Goal: Transaction & Acquisition: Purchase product/service

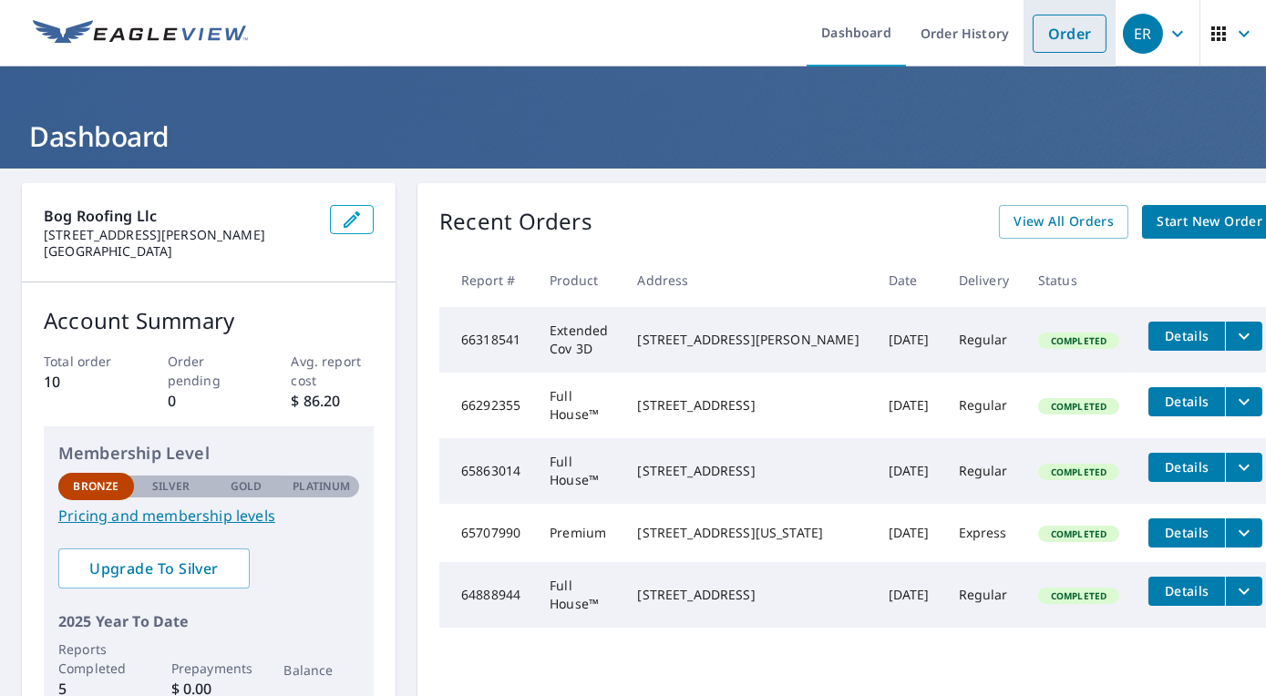
click at [1055, 46] on link "Order" at bounding box center [1070, 34] width 74 height 38
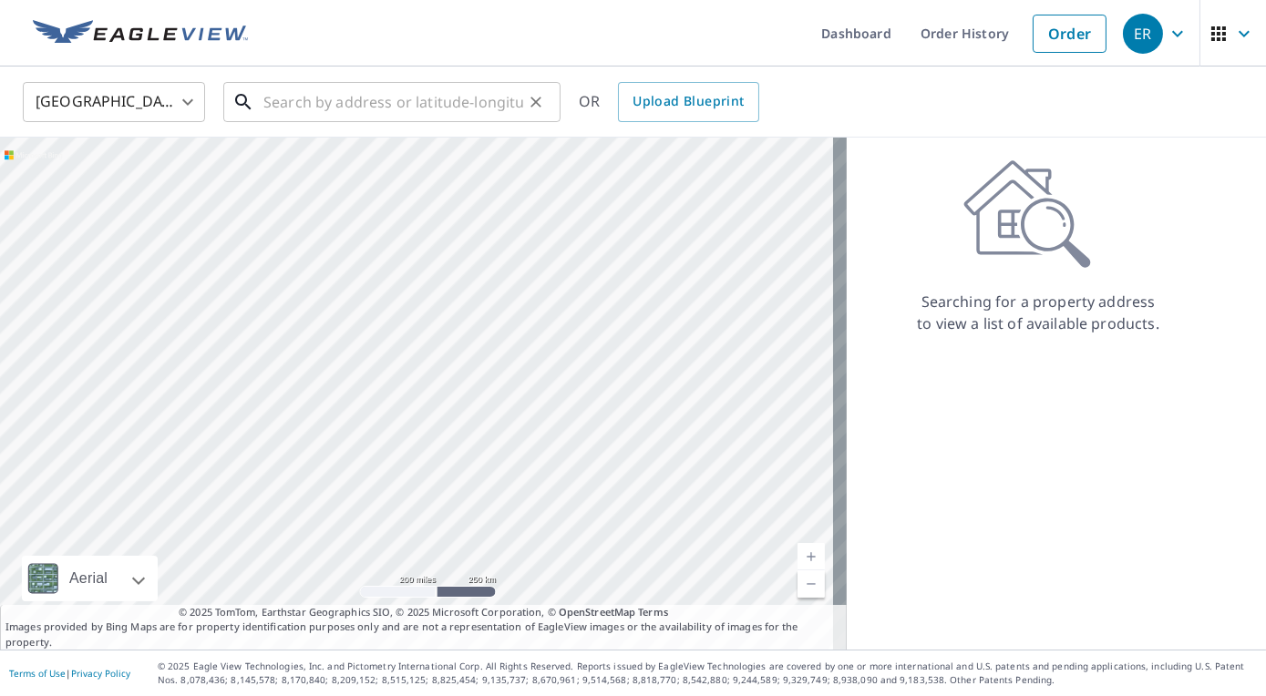
click at [441, 103] on input "text" at bounding box center [393, 102] width 260 height 51
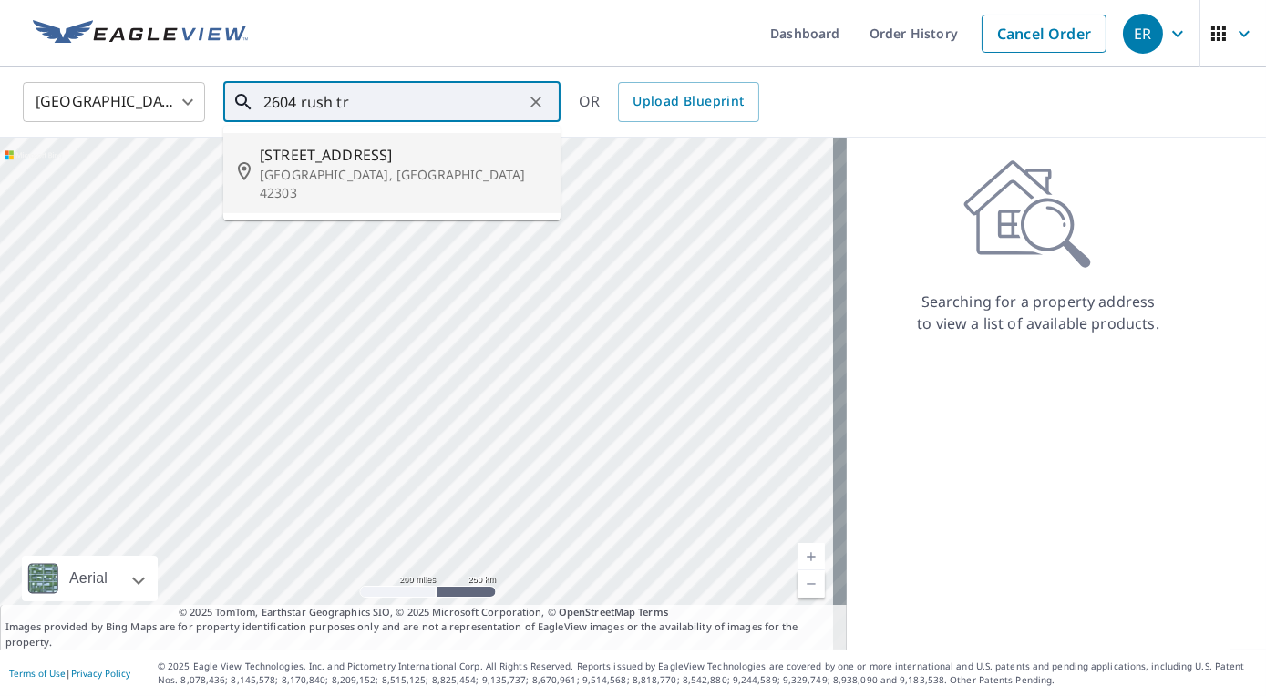
click at [335, 173] on p "[GEOGRAPHIC_DATA], [GEOGRAPHIC_DATA] 42303" at bounding box center [403, 184] width 286 height 36
type input "[STREET_ADDRESS][PERSON_NAME]"
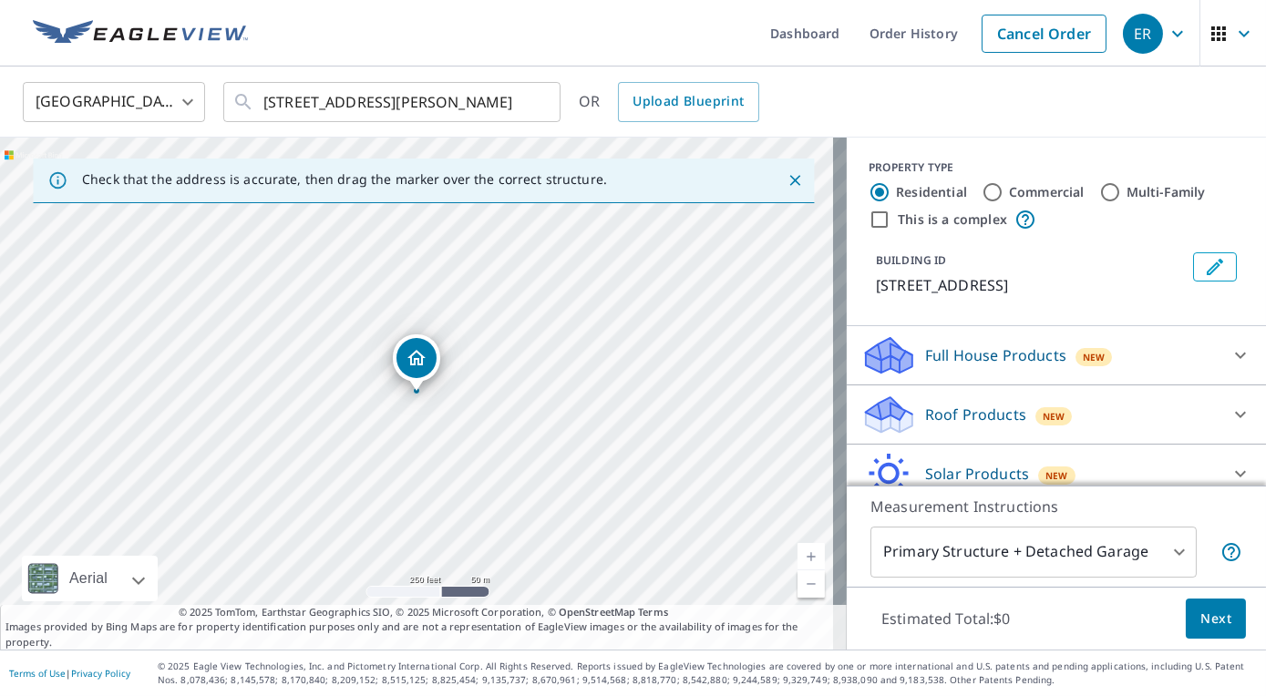
scroll to position [75, 0]
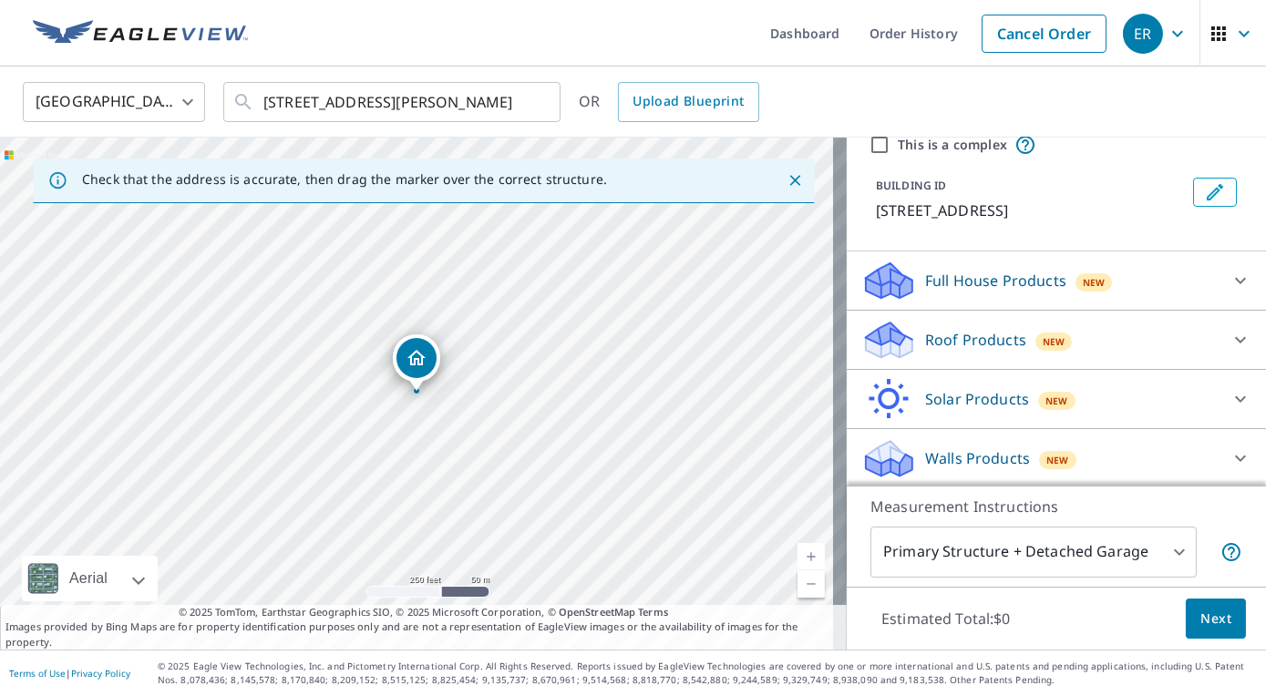
click at [1013, 460] on p "Walls Products" at bounding box center [977, 459] width 105 height 22
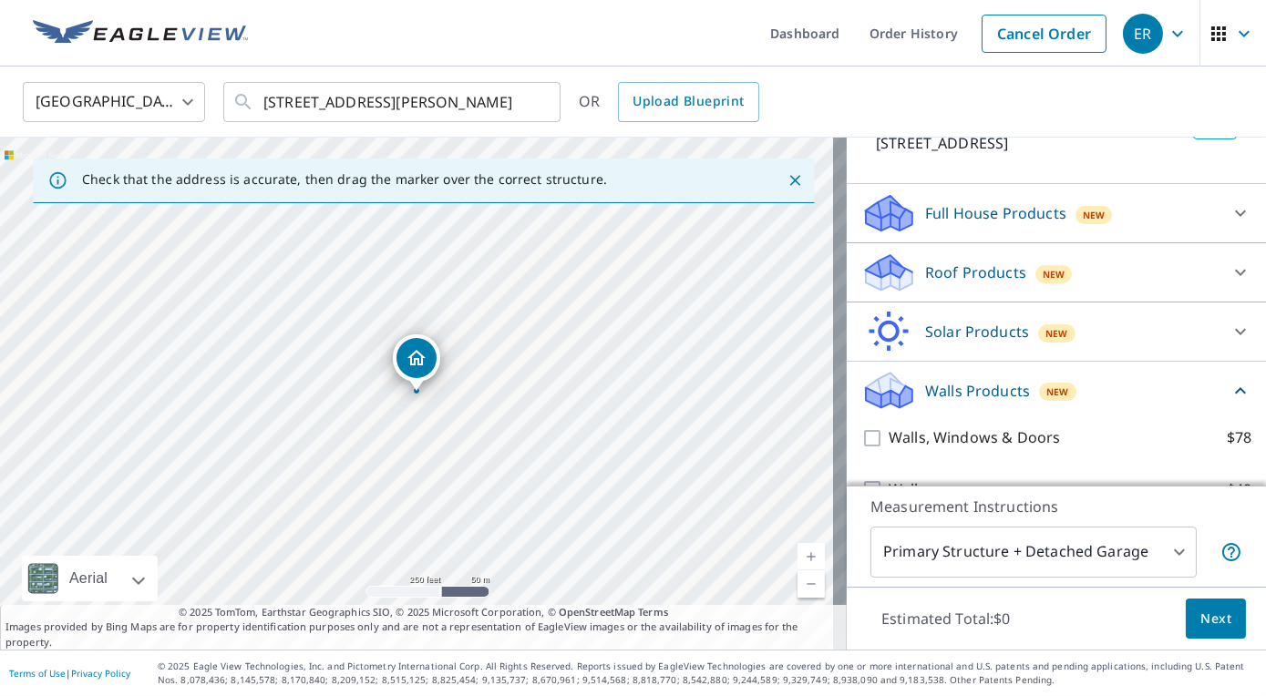
scroll to position [0, 0]
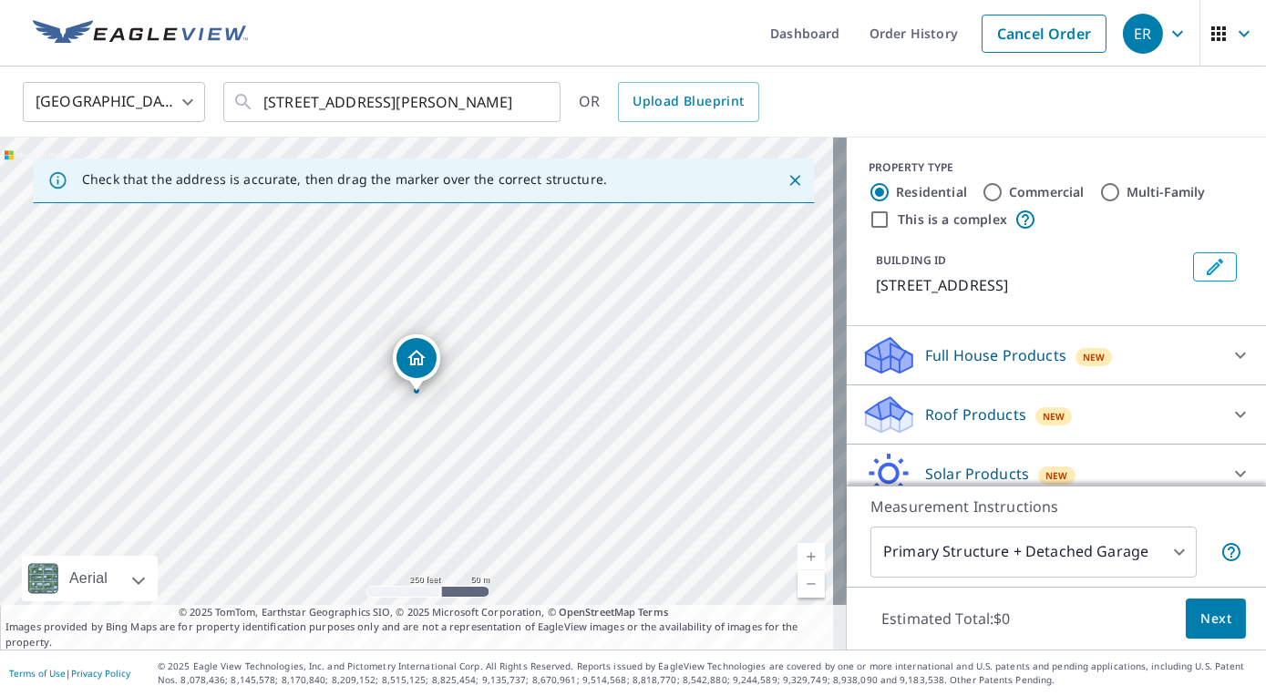
click at [1029, 365] on p "Full House Products" at bounding box center [995, 356] width 141 height 22
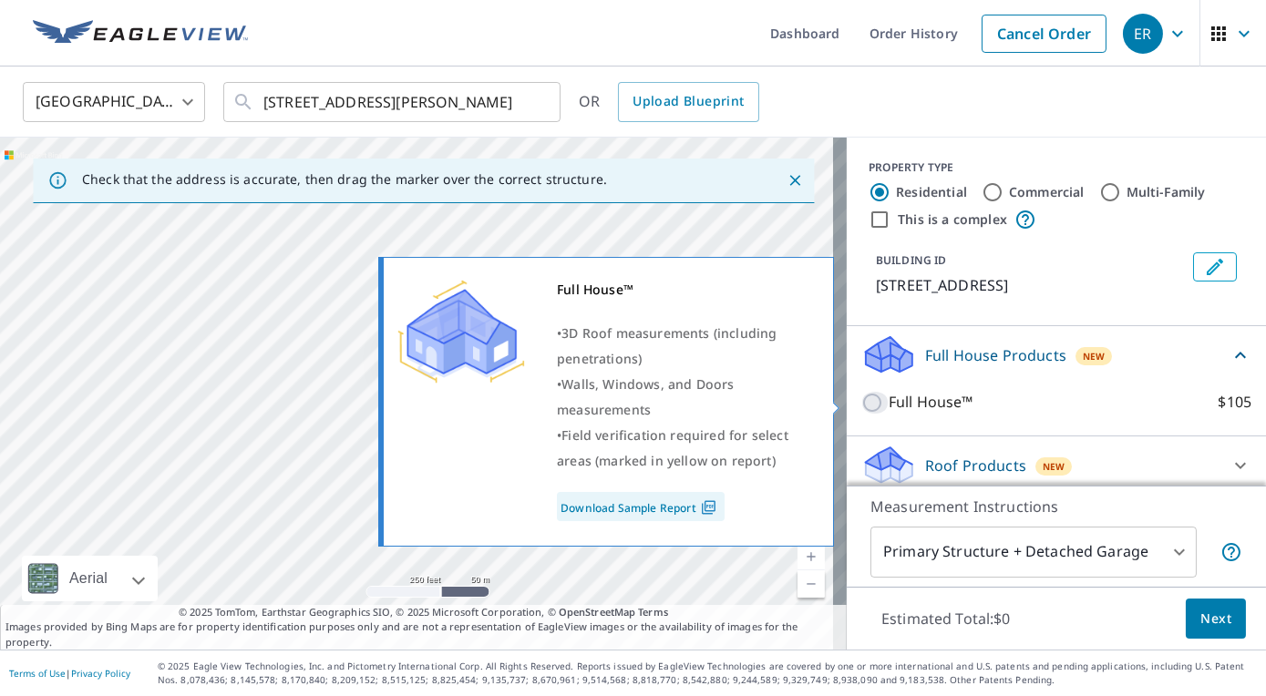
click at [861, 406] on input "Full House™ $105" at bounding box center [874, 403] width 27 height 22
checkbox input "true"
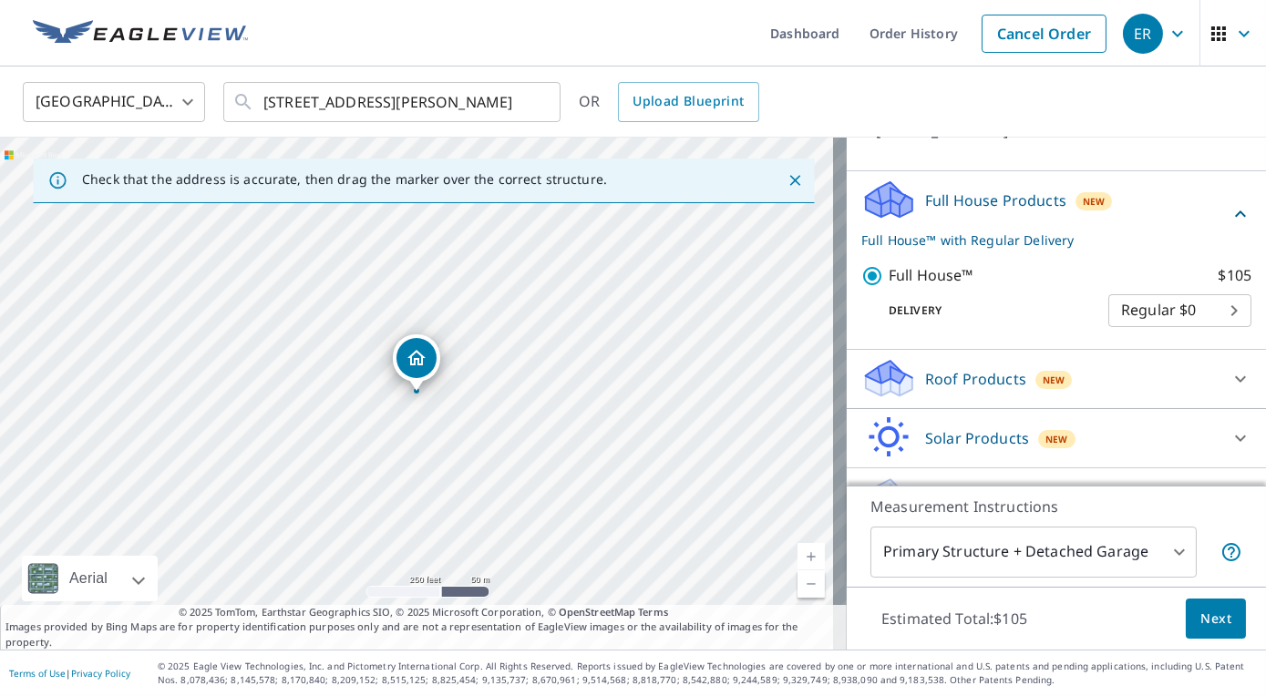
scroll to position [157, 0]
click at [1163, 317] on body "ER ER Dashboard Order History Cancel Order ER [GEOGRAPHIC_DATA] [GEOGRAPHIC_DAT…" at bounding box center [633, 348] width 1266 height 696
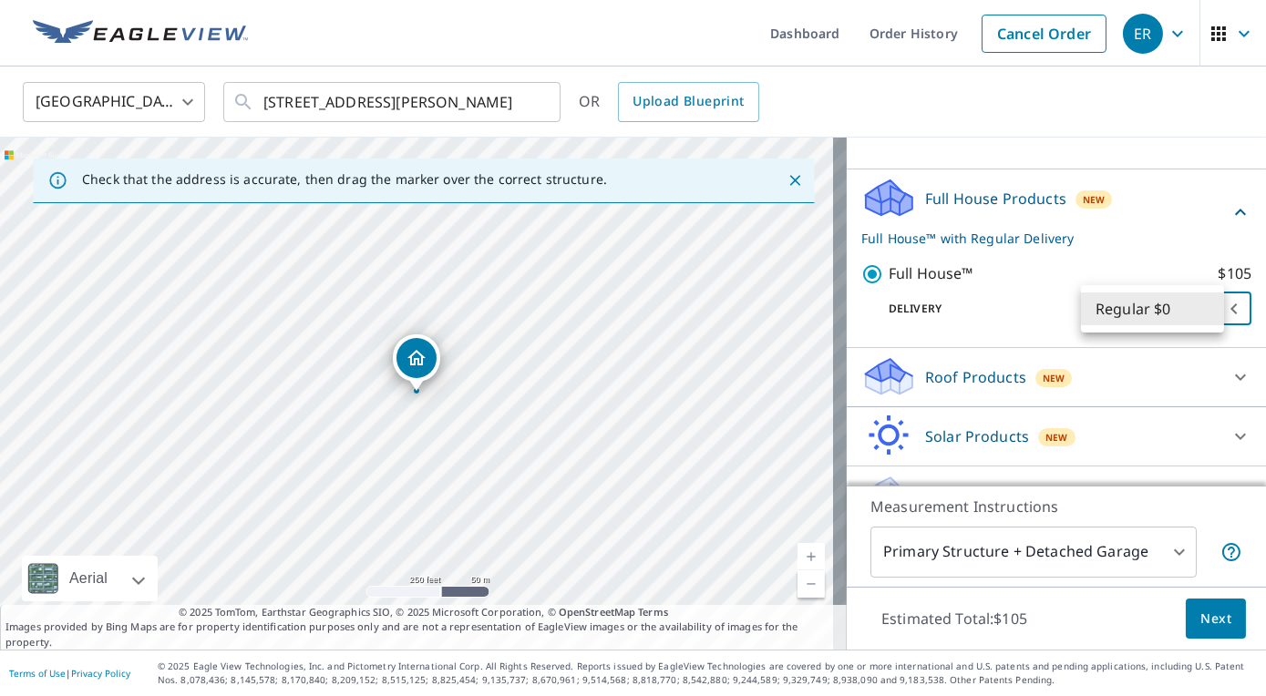
click at [1163, 317] on li "Regular $0" at bounding box center [1152, 309] width 143 height 33
click at [1132, 557] on body "ER ER Dashboard Order History Cancel Order ER [GEOGRAPHIC_DATA] [GEOGRAPHIC_DAT…" at bounding box center [633, 348] width 1266 height 696
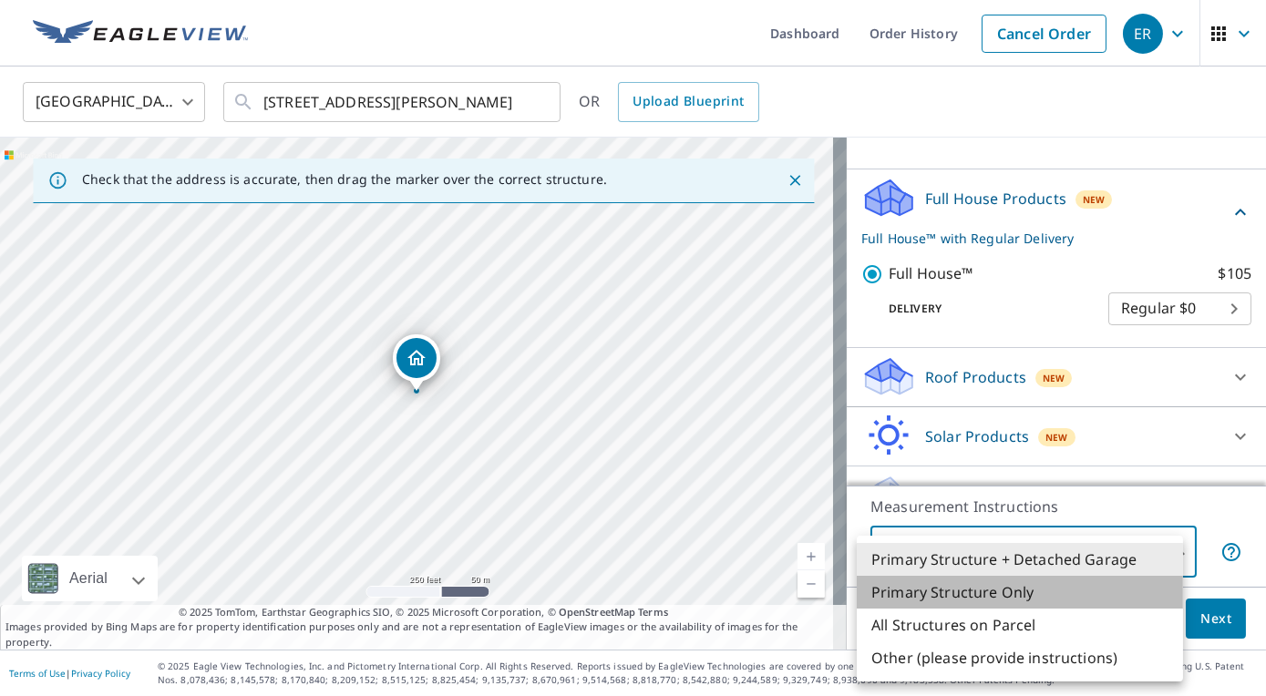
click at [1073, 597] on li "Primary Structure Only" at bounding box center [1020, 592] width 326 height 33
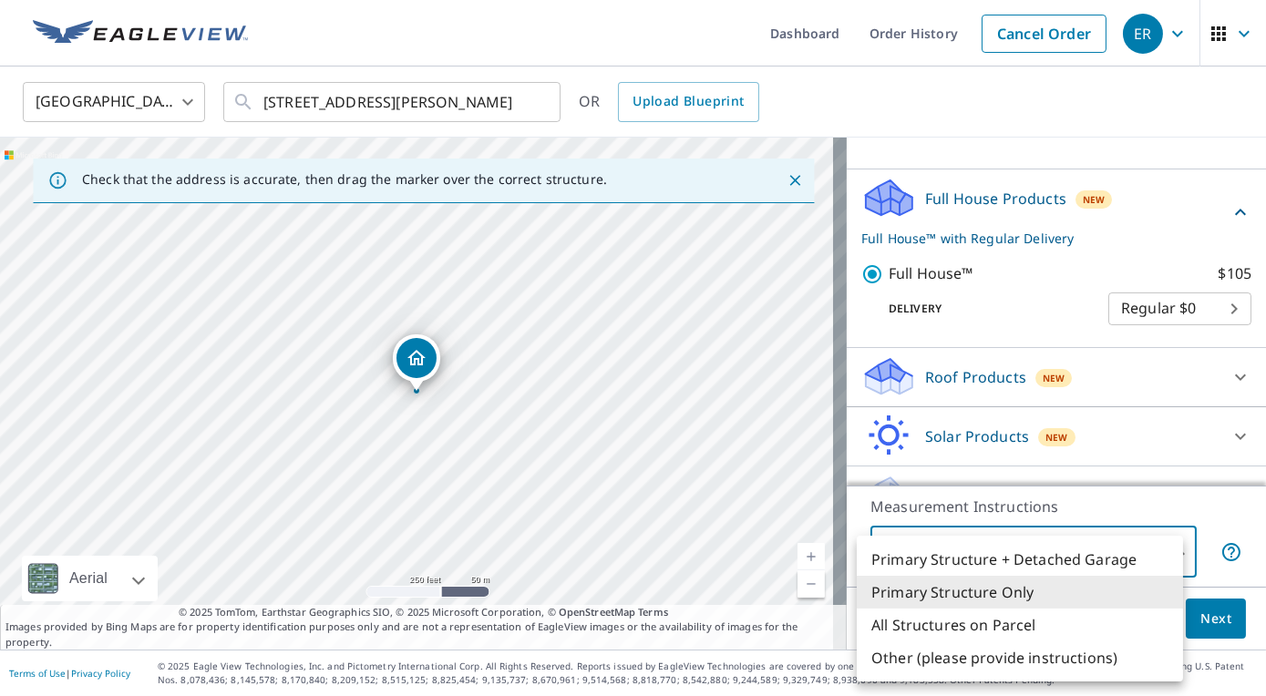
click at [1106, 544] on body "ER ER Dashboard Order History Cancel Order ER [GEOGRAPHIC_DATA] [GEOGRAPHIC_DAT…" at bounding box center [633, 348] width 1266 height 696
click at [1078, 556] on li "Primary Structure + Detached Garage" at bounding box center [1020, 559] width 326 height 33
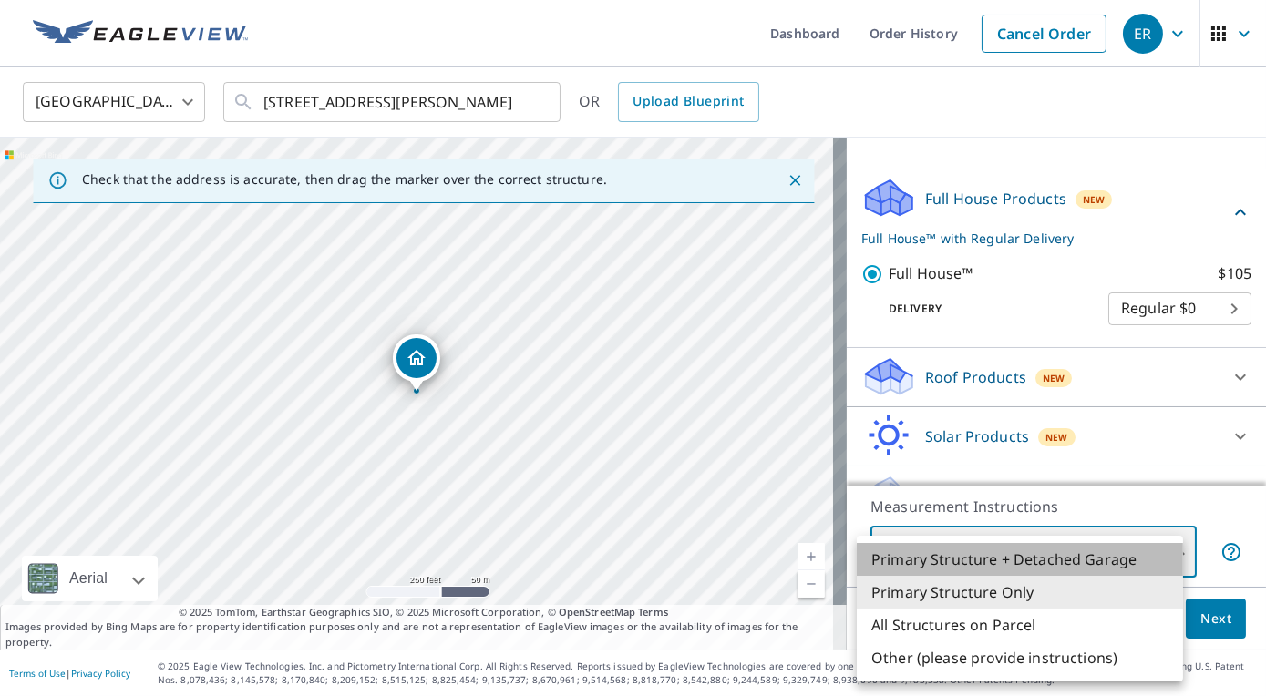
type input "1"
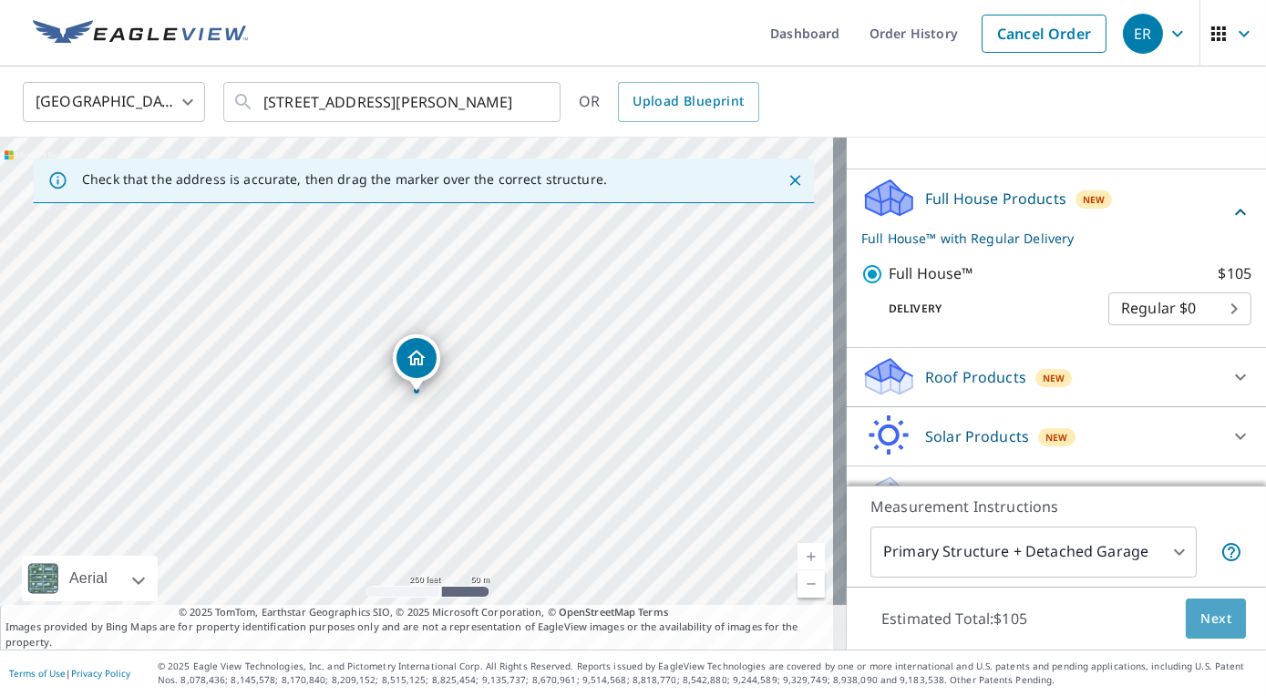
click at [1200, 620] on span "Next" at bounding box center [1215, 619] width 31 height 23
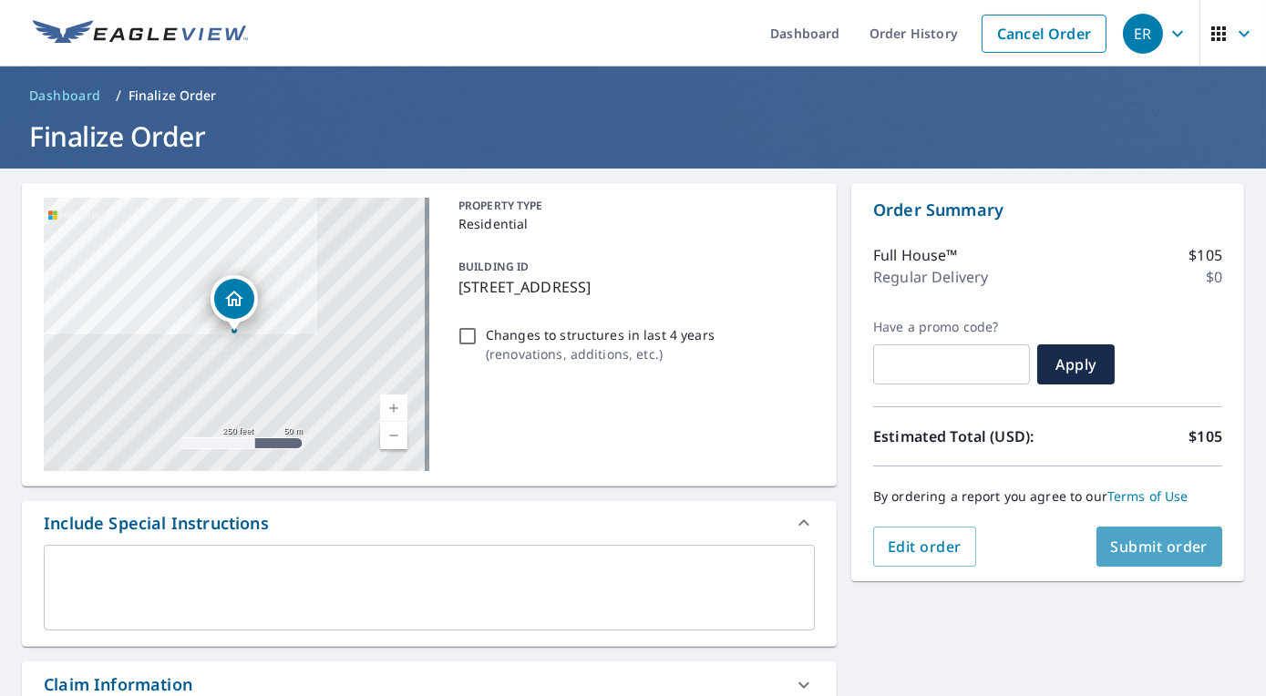
click at [1175, 549] on span "Submit order" at bounding box center [1160, 547] width 98 height 20
